Goal: Answer question/provide support: Share knowledge or assist other users

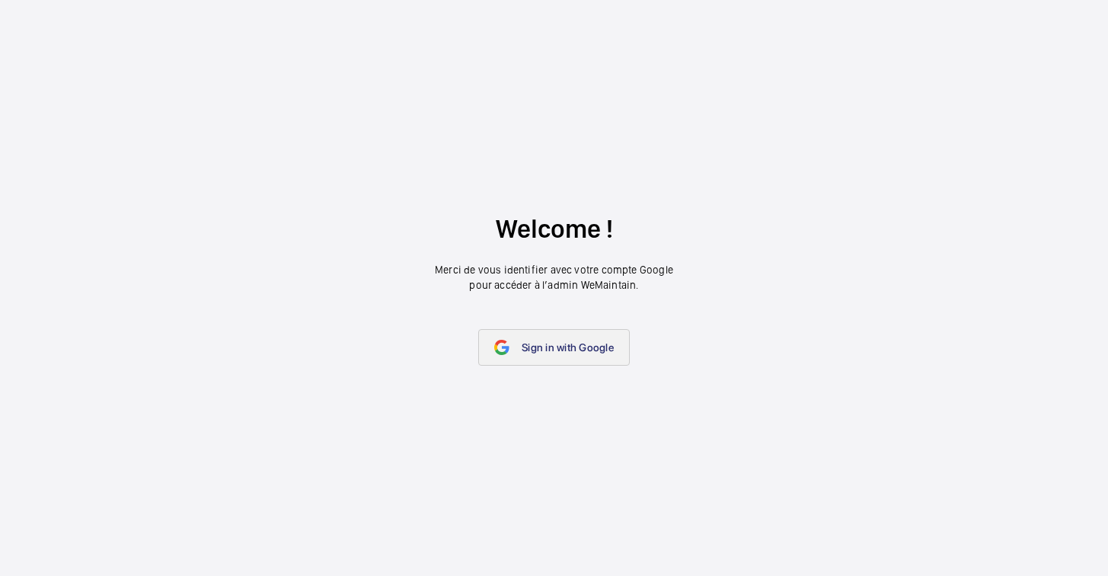
click at [592, 348] on span "Sign in with Google" at bounding box center [568, 347] width 92 height 12
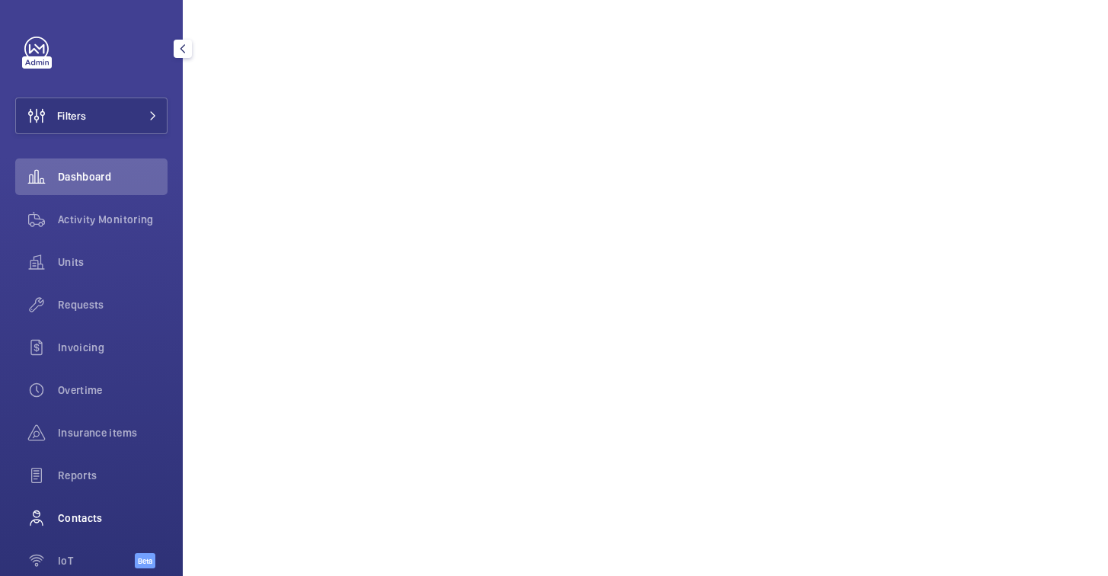
scroll to position [76, 0]
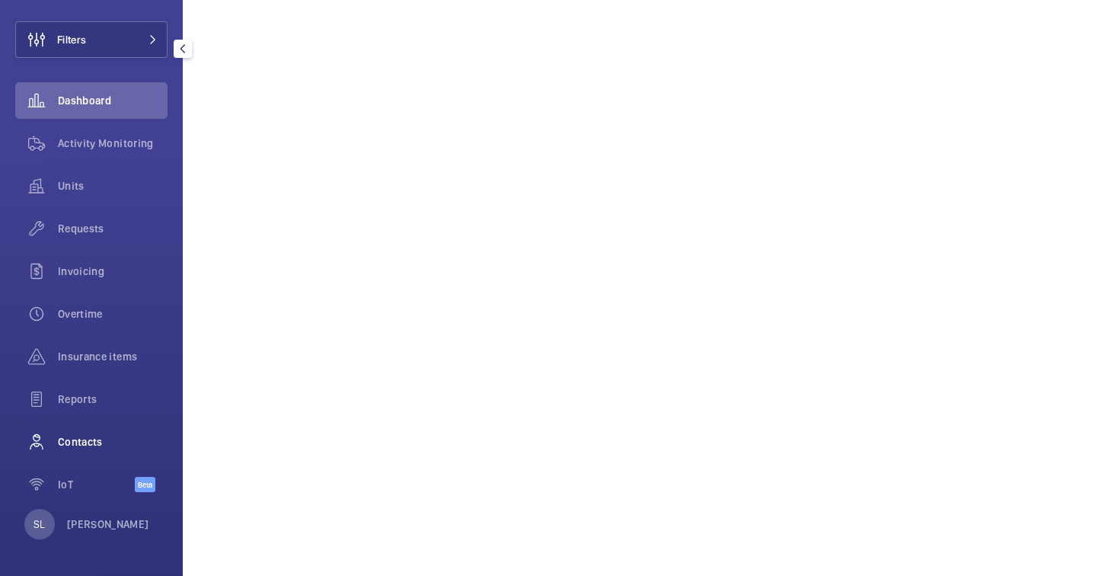
click at [85, 442] on span "Contacts" at bounding box center [113, 441] width 110 height 15
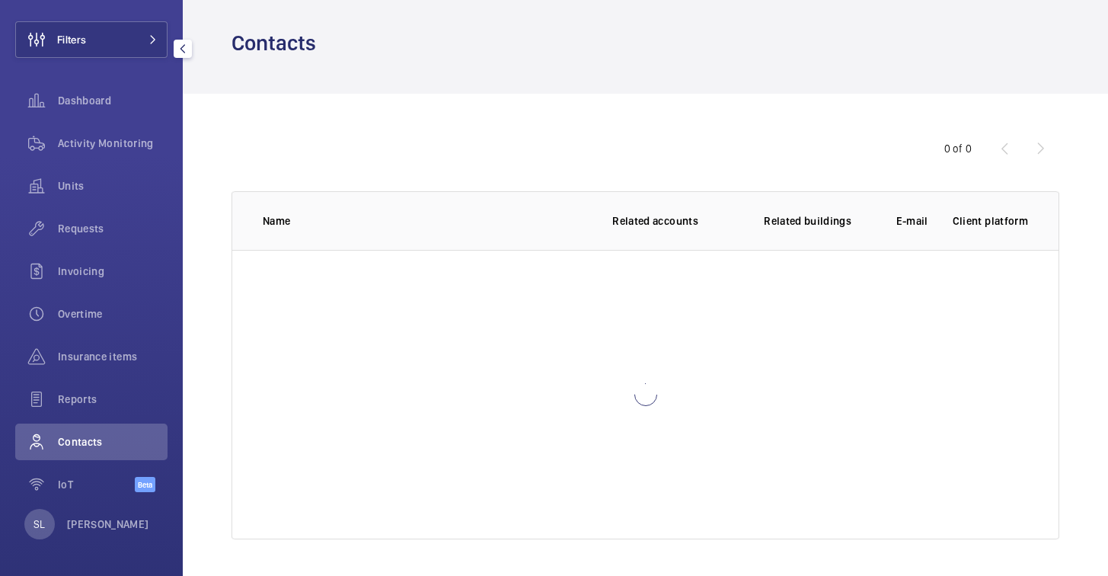
scroll to position [8, 0]
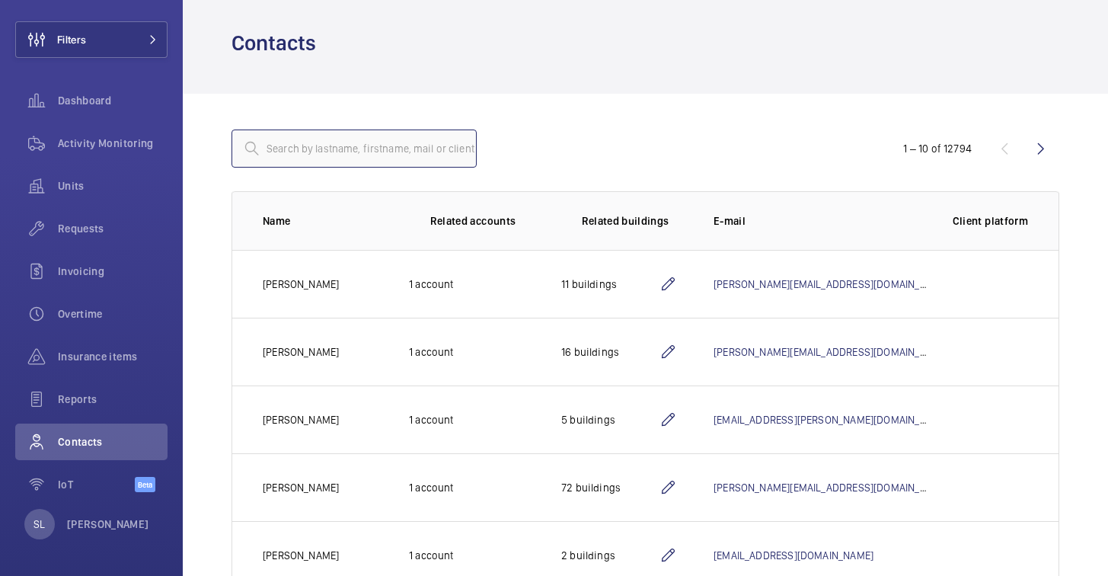
click at [383, 142] on input "text" at bounding box center [353, 148] width 245 height 38
type input "n"
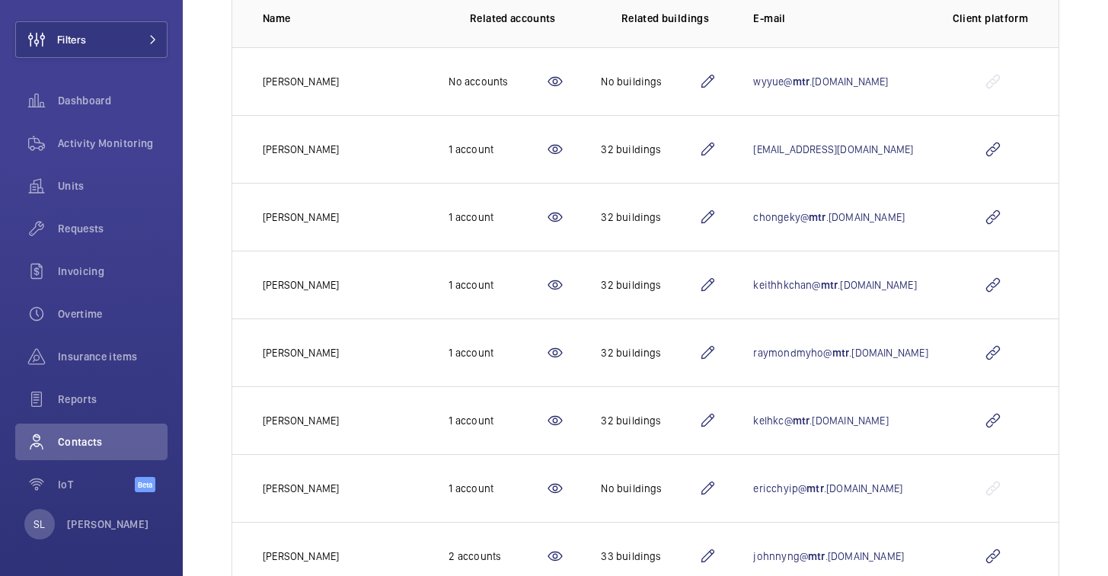
scroll to position [261, 0]
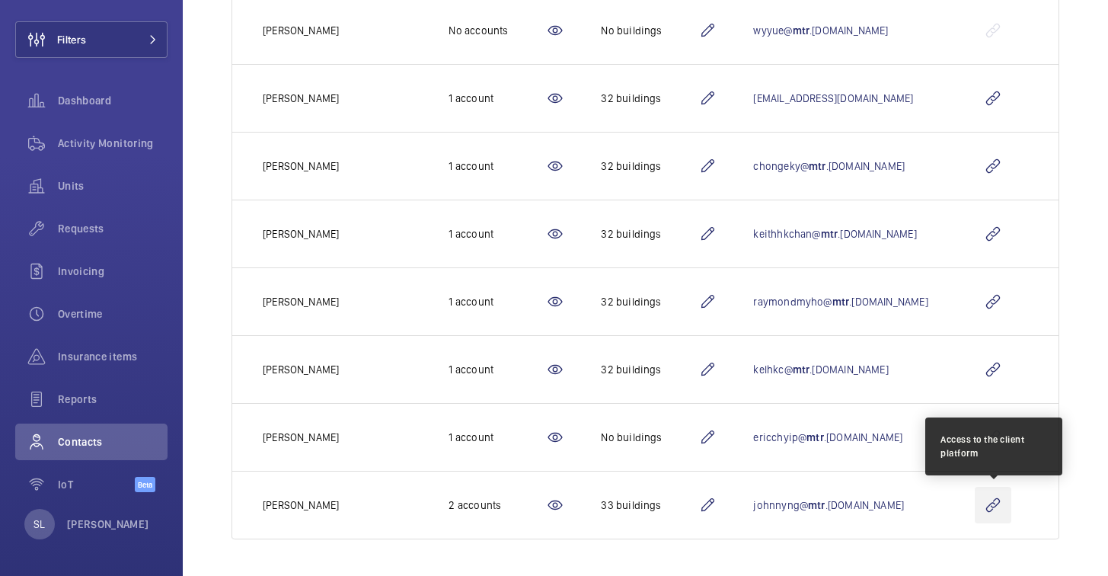
type input "mtr"
click at [991, 501] on wm-front-icon-button at bounding box center [993, 505] width 37 height 37
